Goal: Task Accomplishment & Management: Use online tool/utility

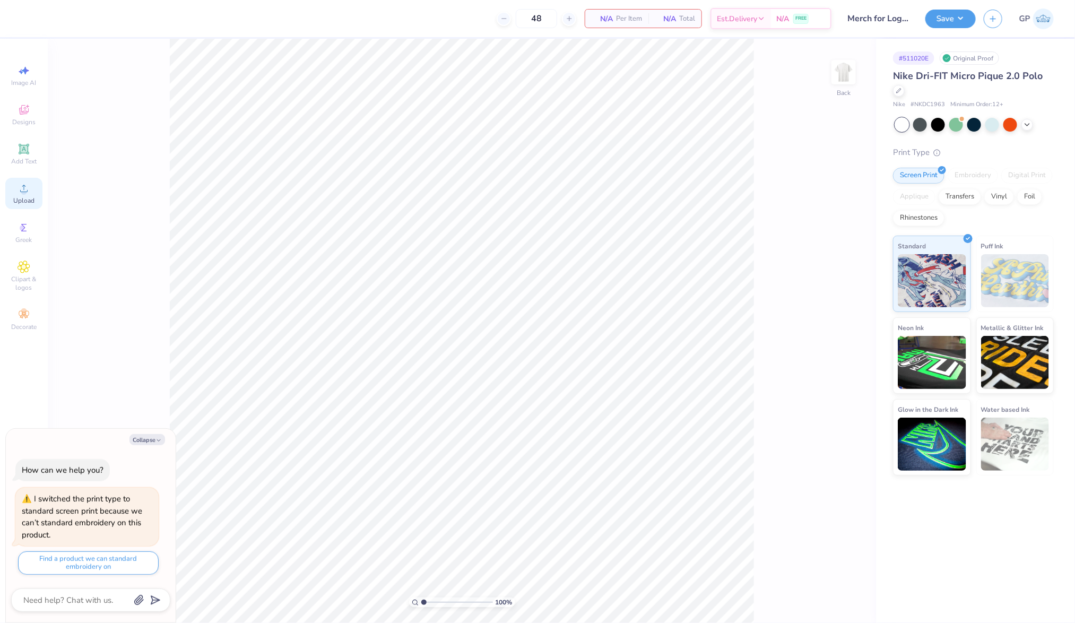
click at [33, 204] on span "Upload" at bounding box center [23, 200] width 21 height 8
click at [23, 184] on icon at bounding box center [24, 188] width 13 height 13
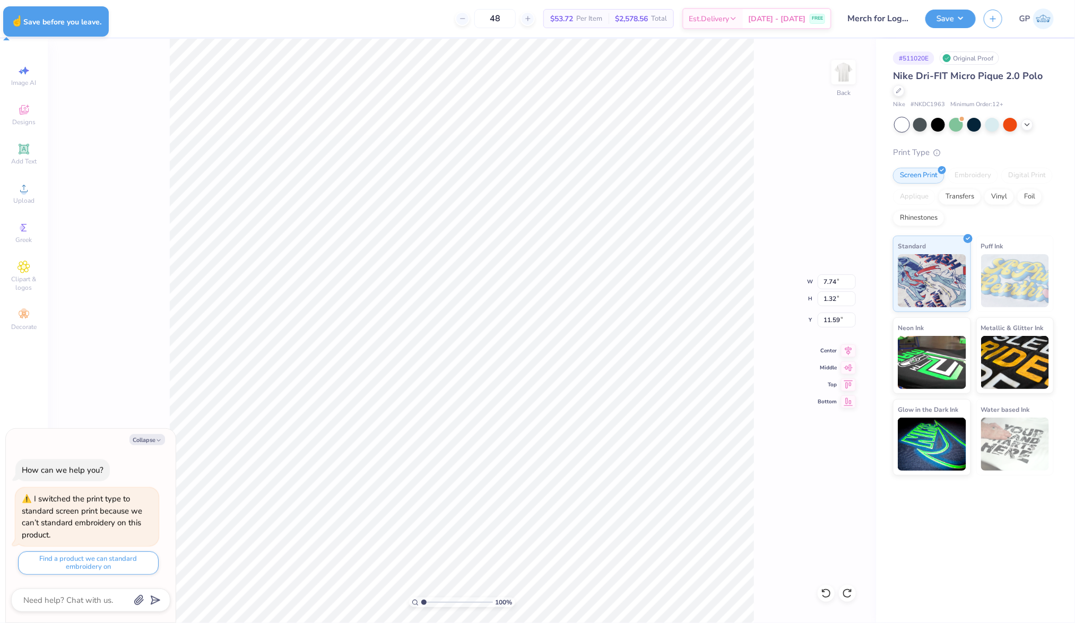
type textarea "x"
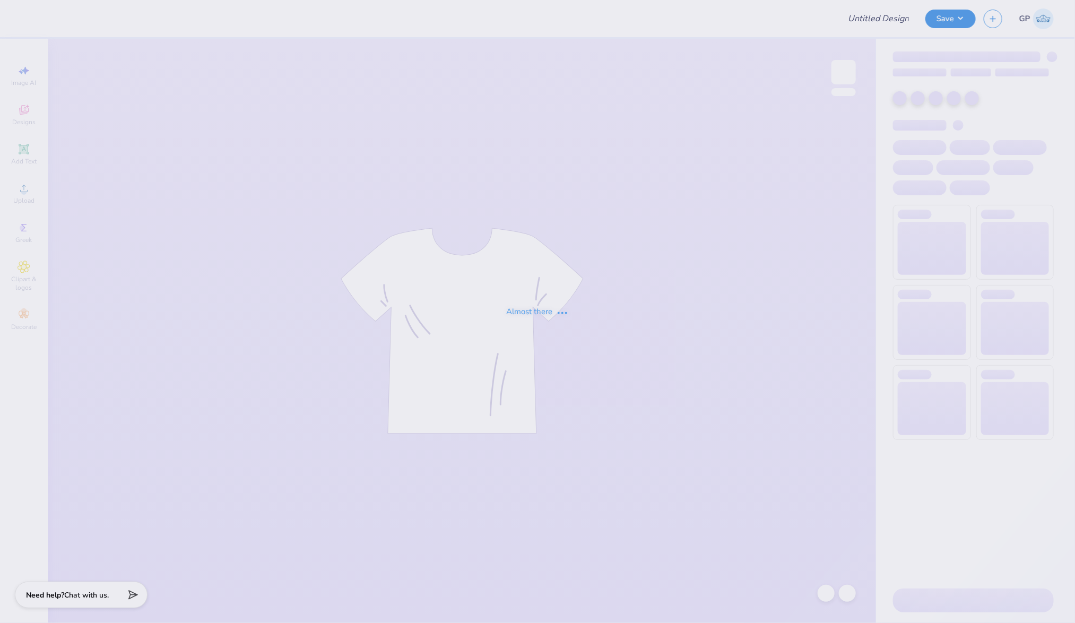
type input "Merch for Logishark Consulting"
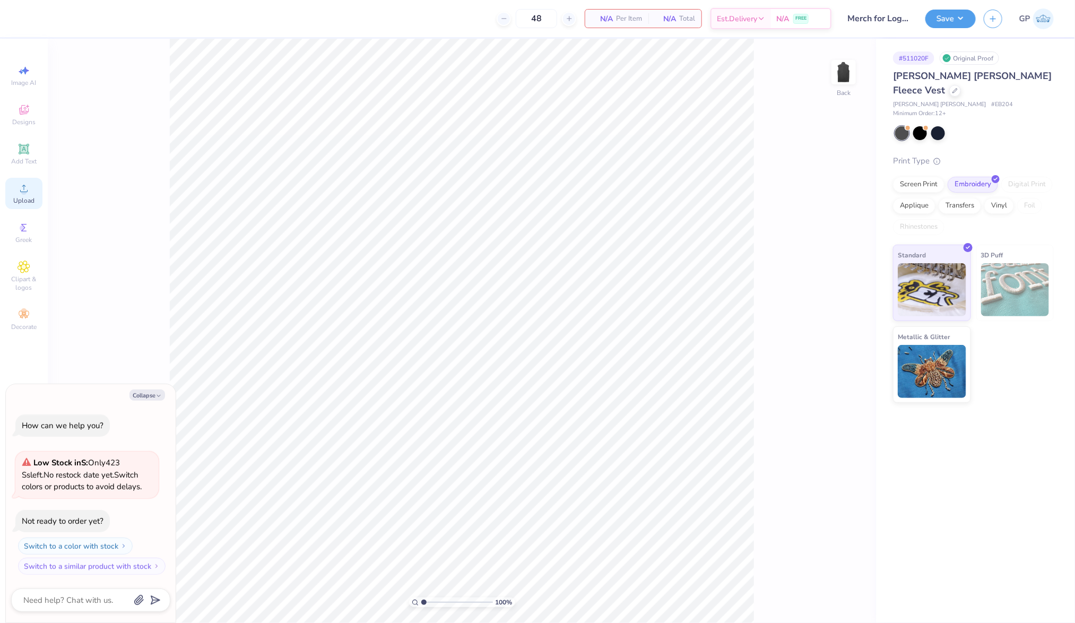
click at [22, 188] on icon at bounding box center [24, 188] width 13 height 13
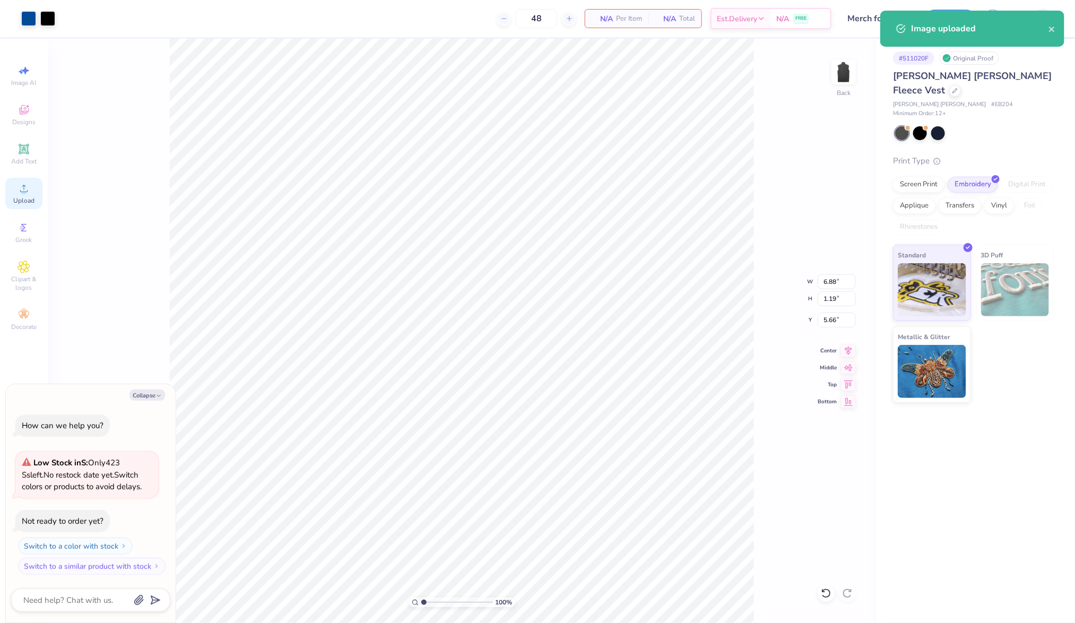
type textarea "x"
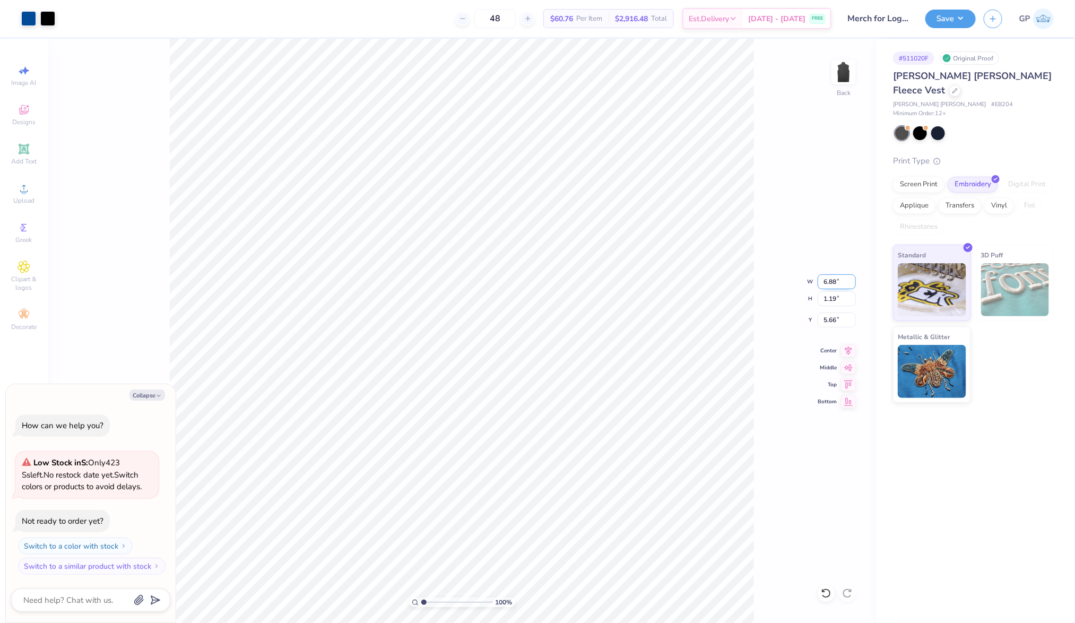
click at [832, 286] on input "6.88" at bounding box center [836, 281] width 38 height 15
type input "4"
type textarea "x"
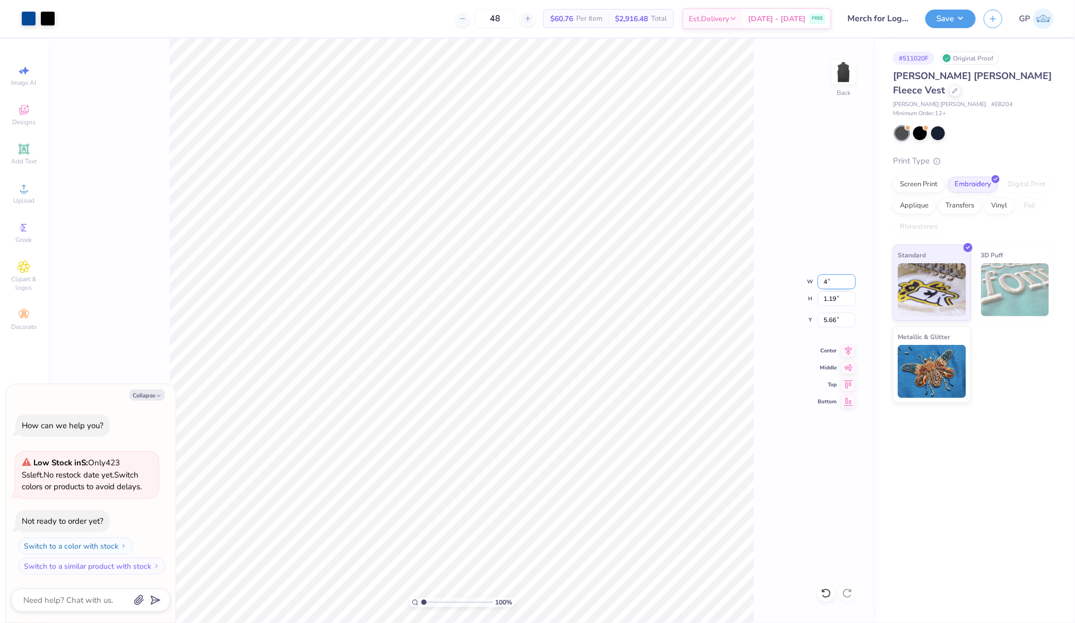
type input "4.00"
type input "0.69"
click at [840, 324] on input "5.90" at bounding box center [836, 319] width 38 height 15
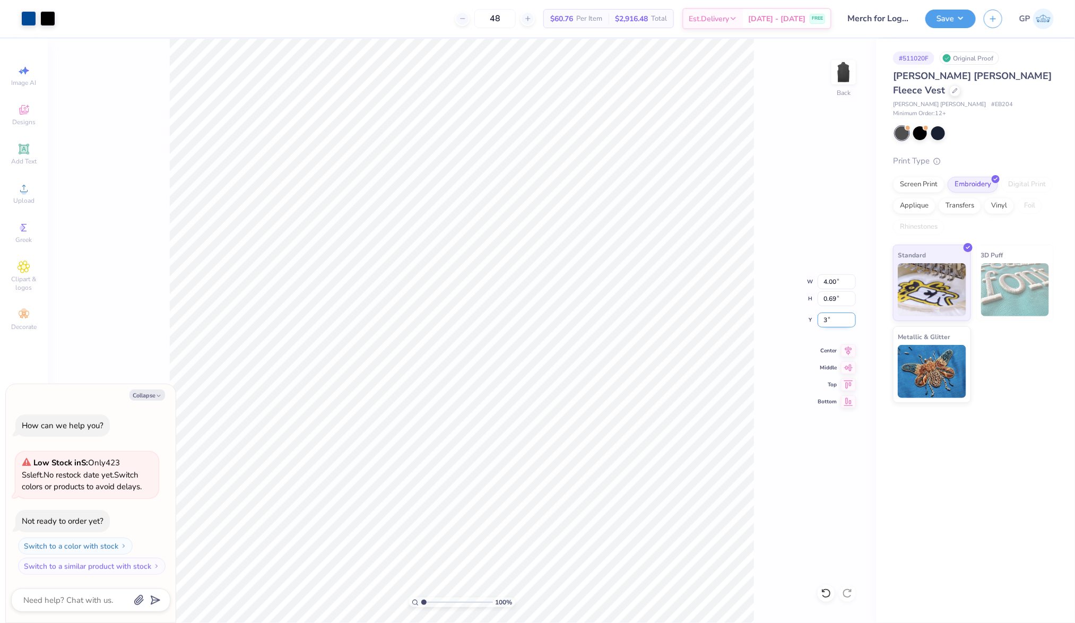
type input "3"
type textarea "x"
type input "3.00"
click at [944, 17] on button "Save" at bounding box center [950, 17] width 50 height 19
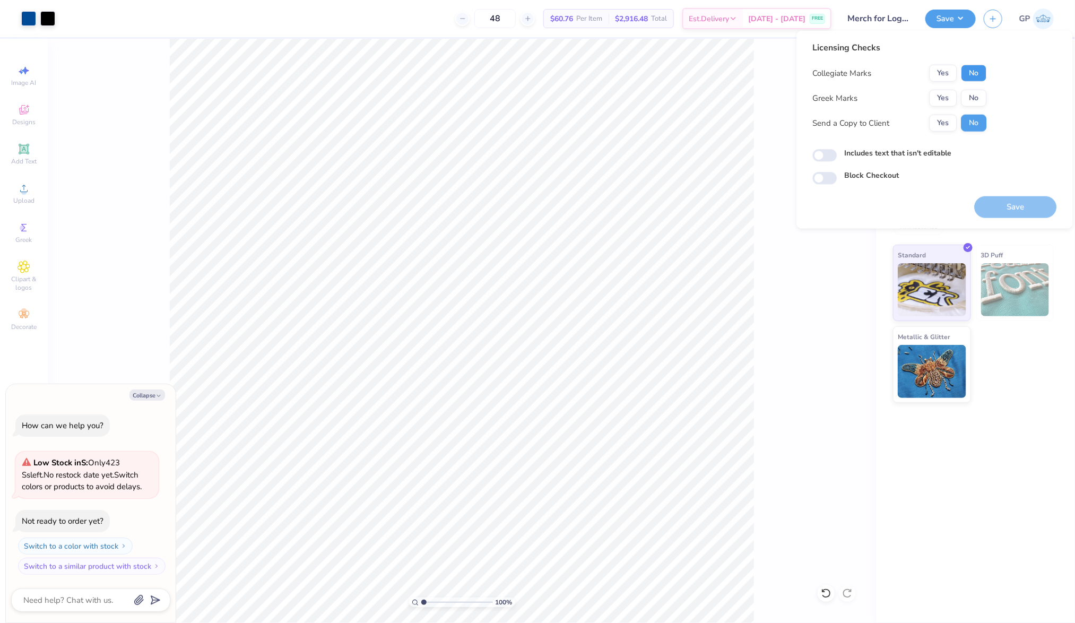
click at [971, 69] on button "No" at bounding box center [973, 73] width 25 height 17
click at [971, 90] on button "No" at bounding box center [973, 98] width 25 height 17
type textarea "x"
click at [826, 154] on input "Includes text that isn't editable" at bounding box center [825, 155] width 24 height 13
checkbox input "true"
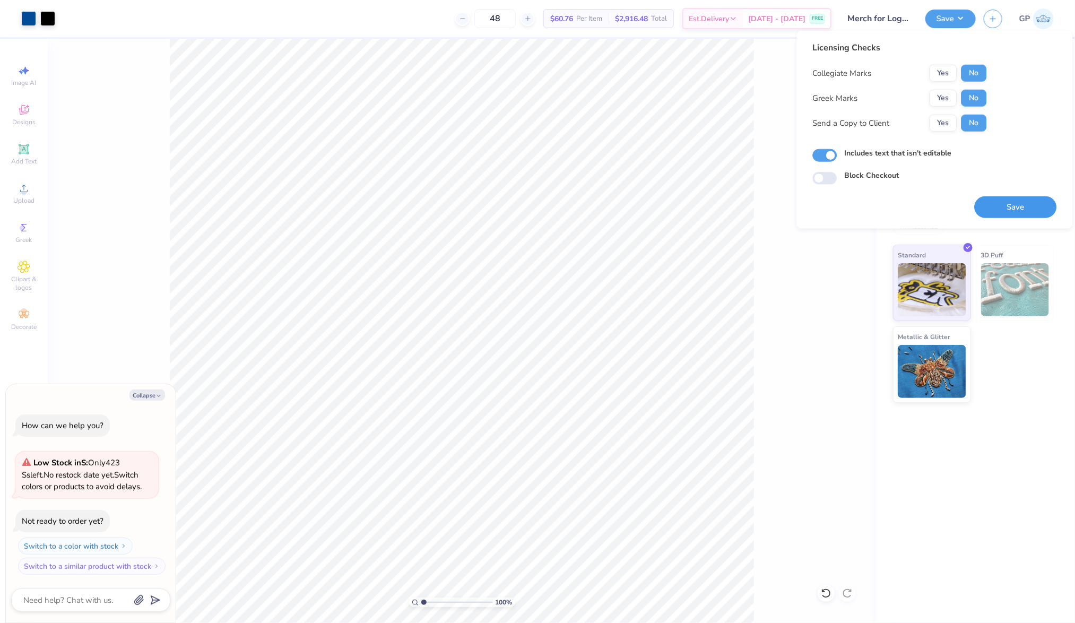
click at [999, 206] on button "Save" at bounding box center [1016, 207] width 82 height 22
type textarea "x"
